Goal: Transaction & Acquisition: Obtain resource

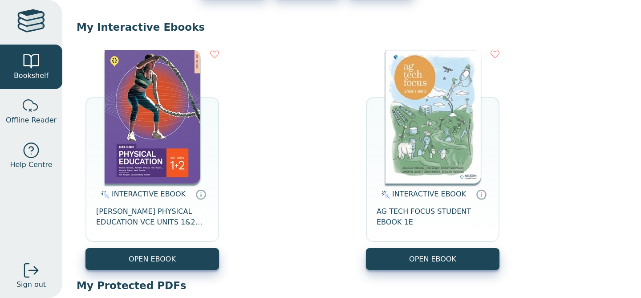
scroll to position [77, 0]
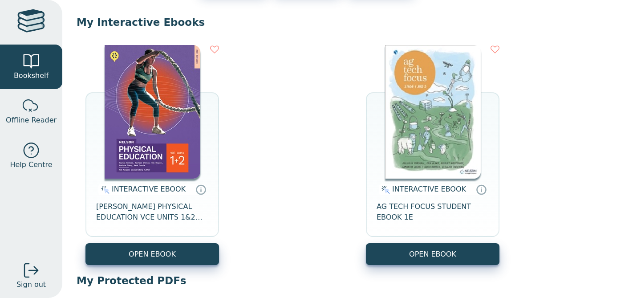
click at [424, 120] on img at bounding box center [433, 112] width 96 height 134
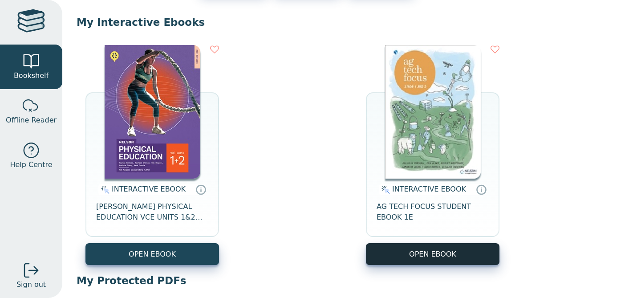
click at [435, 257] on button "OPEN EBOOK" at bounding box center [433, 254] width 134 height 22
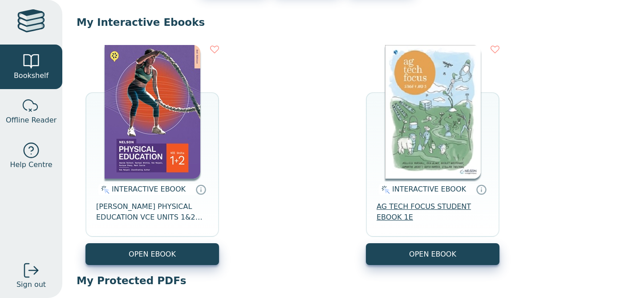
click at [426, 208] on span "AG TECH FOCUS STUDENT EBOOK 1E" at bounding box center [433, 211] width 112 height 21
click at [136, 114] on img at bounding box center [153, 112] width 96 height 134
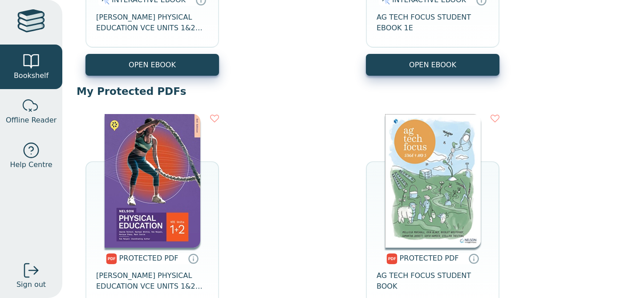
scroll to position [281, 0]
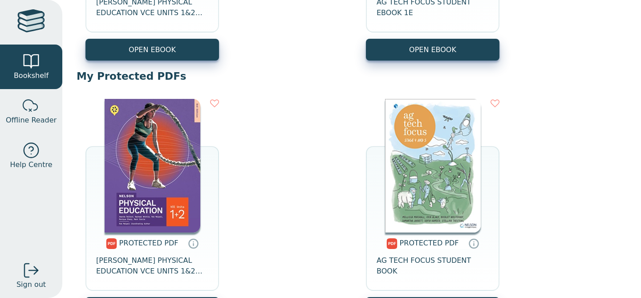
click at [422, 214] on img at bounding box center [433, 166] width 96 height 134
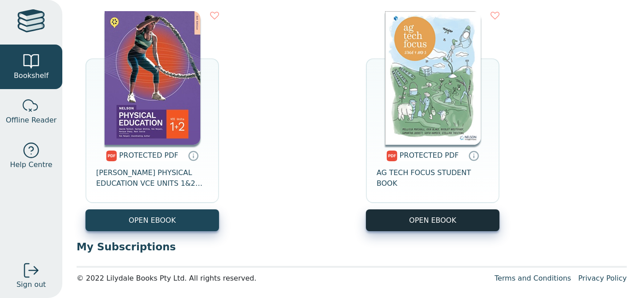
click at [417, 215] on link "OPEN EBOOK" at bounding box center [433, 220] width 134 height 22
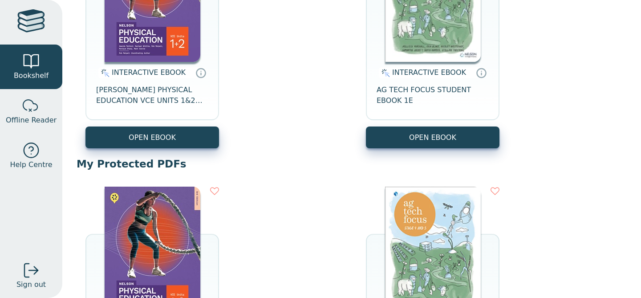
scroll to position [189, 0]
